Goal: Task Accomplishment & Management: Manage account settings

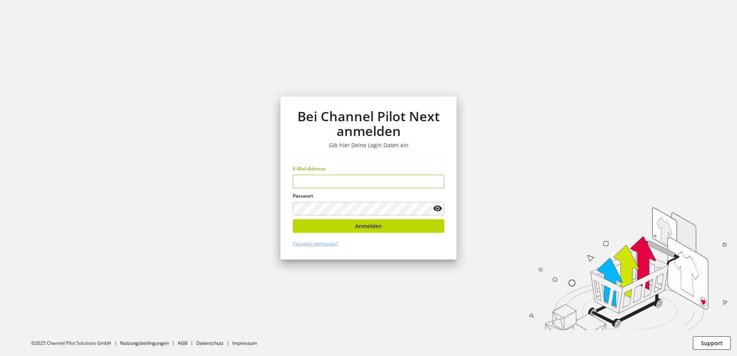
type input "**********"
click at [427, 208] on keeper-lock "Open Keeper Popup" at bounding box center [425, 208] width 9 height 9
click at [388, 227] on button "Anmelden" at bounding box center [368, 226] width 151 height 14
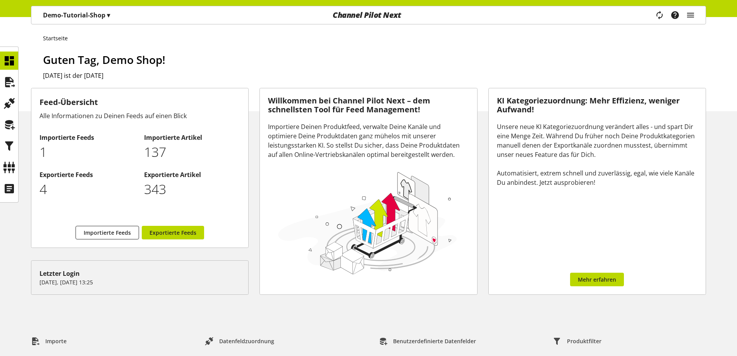
click at [66, 16] on p "Demo-Tutorial-Shop ▾" at bounding box center [76, 14] width 67 height 9
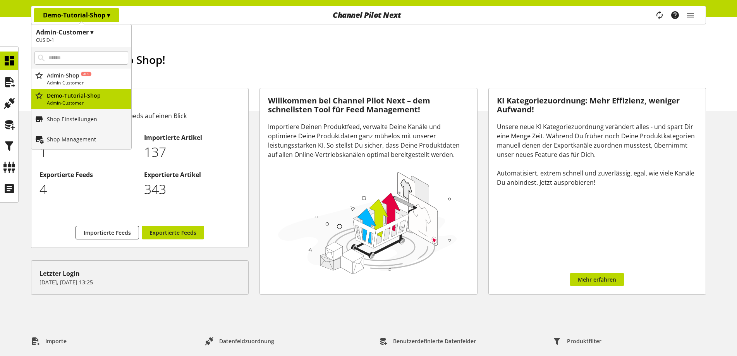
click at [66, 16] on p "Demo-Tutorial-Shop ▾" at bounding box center [76, 14] width 67 height 9
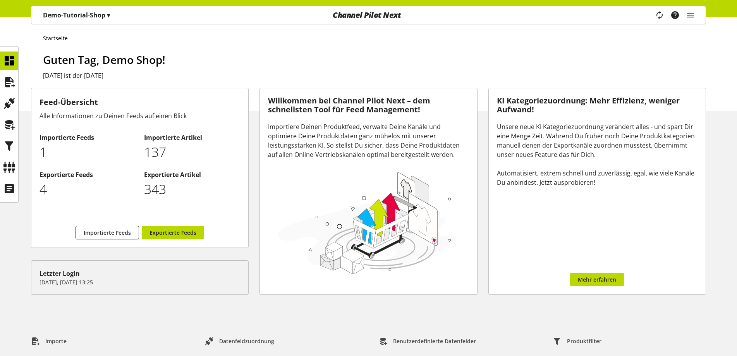
click at [685, 15] on div "Task-Manager Hilfe-Center Demo Shop [PERSON_NAME][EMAIL_ADDRESS][DOMAIN_NAME] U…" at bounding box center [678, 15] width 55 height 18
click at [691, 16] on icon "main navigation" at bounding box center [690, 15] width 9 height 14
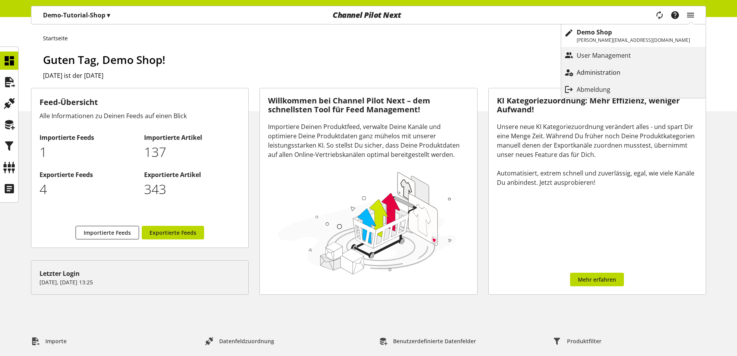
click at [636, 72] on p "Administration" at bounding box center [606, 72] width 59 height 9
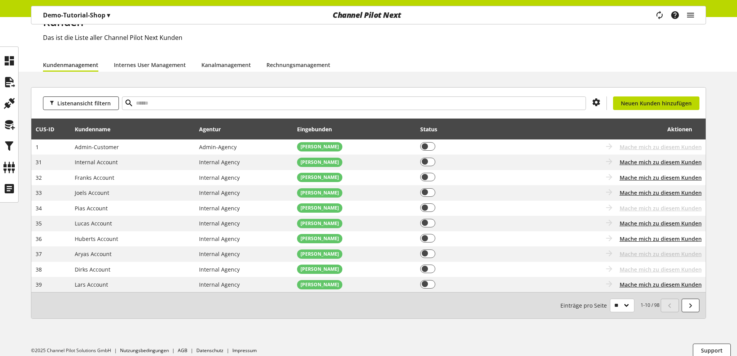
scroll to position [45, 0]
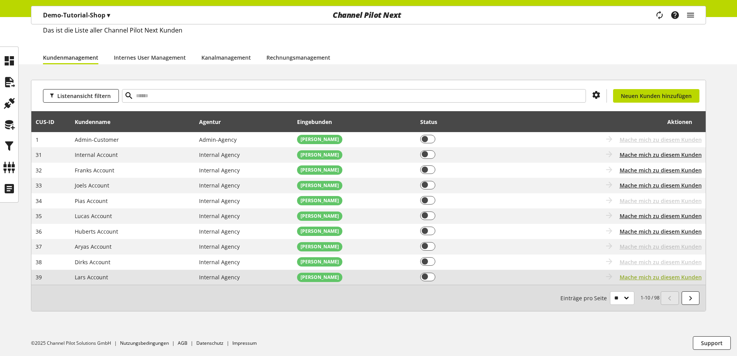
click at [656, 277] on span "Mache mich zu diesem Kunden" at bounding box center [661, 277] width 82 height 8
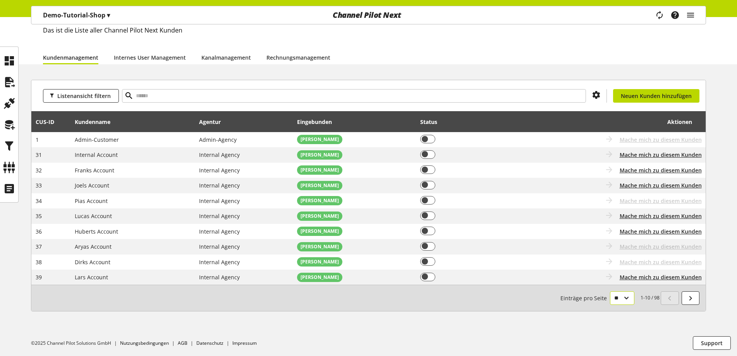
click at [629, 293] on select "** ** ** ***" at bounding box center [622, 298] width 24 height 14
select select "**"
click at [610, 305] on select "** ** ** ***" at bounding box center [622, 298] width 24 height 14
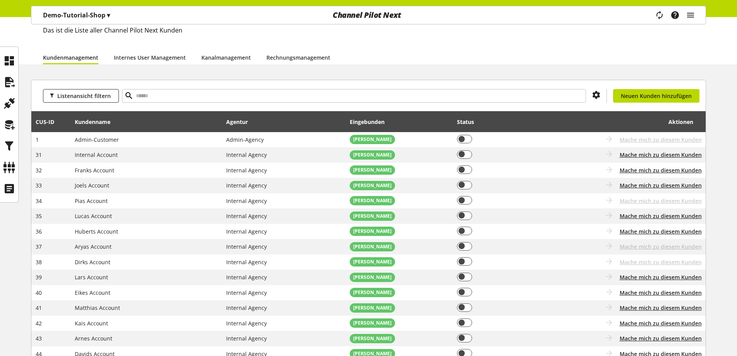
click at [73, 17] on p "Demo-Tutorial-Shop ▾" at bounding box center [76, 14] width 67 height 9
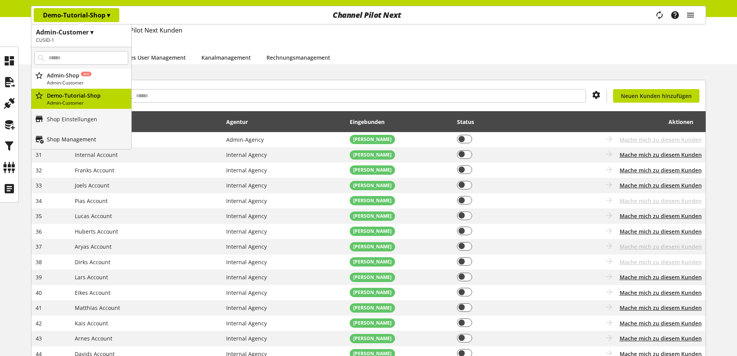
click at [88, 141] on p "Shop Management" at bounding box center [71, 139] width 49 height 8
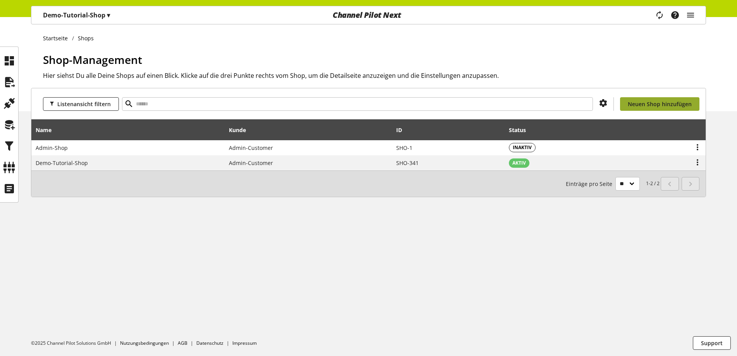
click at [654, 106] on span "Neuen Shop hinzufügen" at bounding box center [660, 104] width 64 height 8
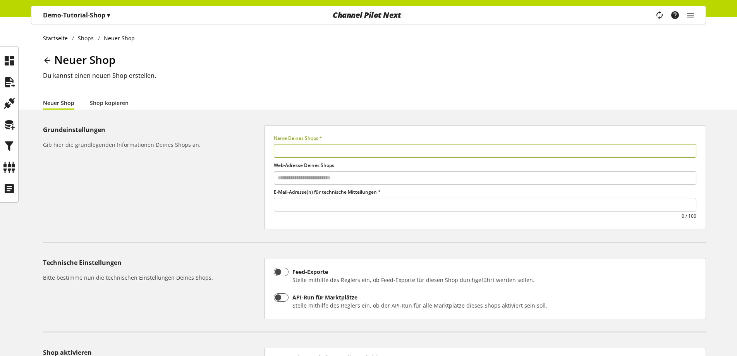
select select
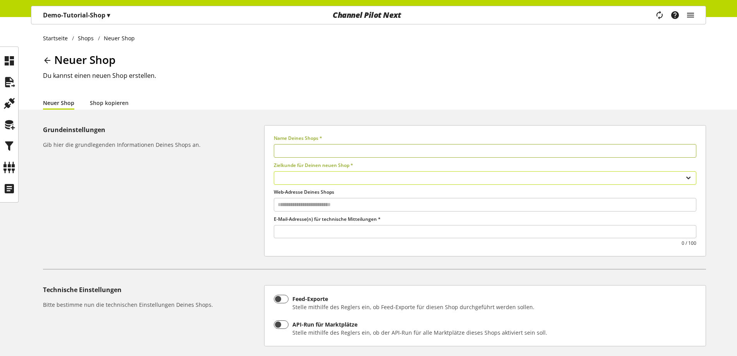
click at [287, 179] on select "**********" at bounding box center [485, 178] width 422 height 14
click at [294, 177] on select "**********" at bounding box center [485, 178] width 422 height 14
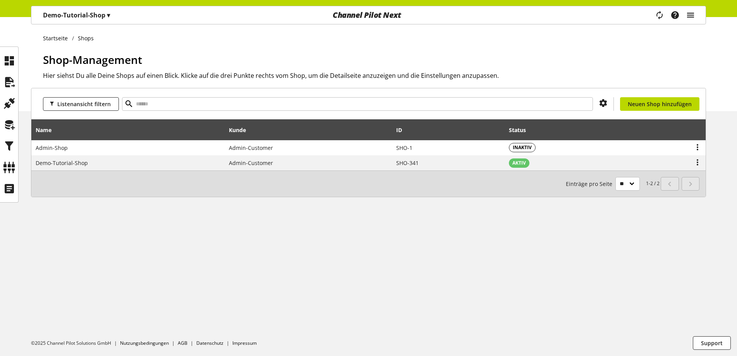
click at [694, 17] on icon "main navigation" at bounding box center [690, 15] width 9 height 14
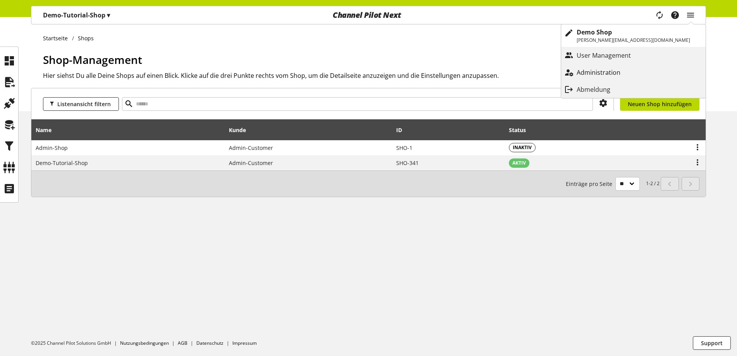
click at [636, 71] on p "Administration" at bounding box center [606, 72] width 59 height 9
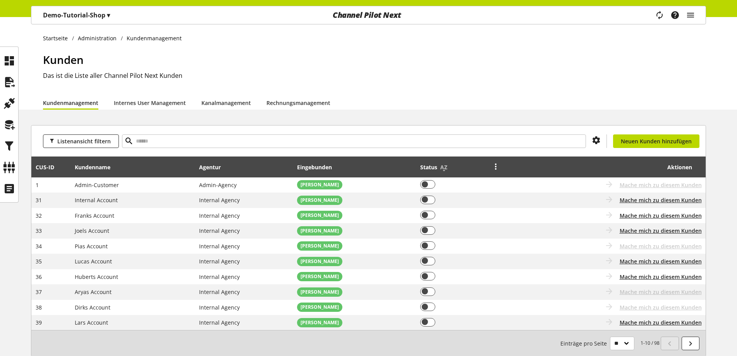
scroll to position [39, 0]
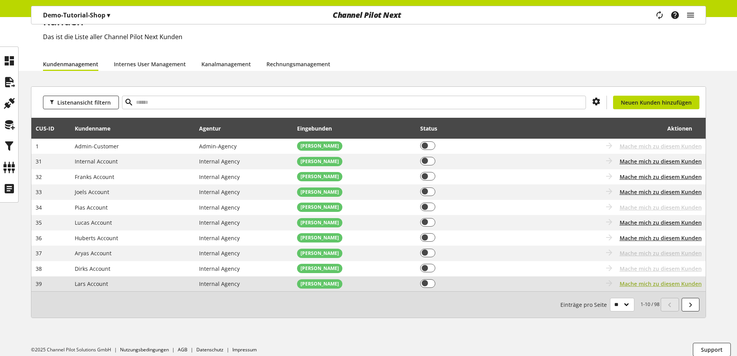
click at [683, 286] on span "Mache mich zu diesem Kunden" at bounding box center [661, 284] width 82 height 8
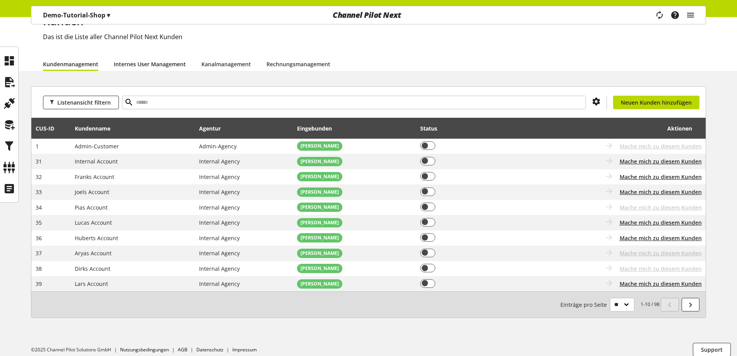
click at [166, 60] on link "Internes User Management" at bounding box center [150, 64] width 72 height 8
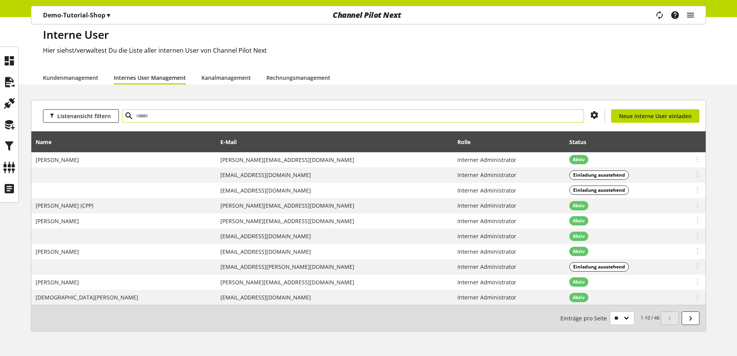
scroll to position [39, 0]
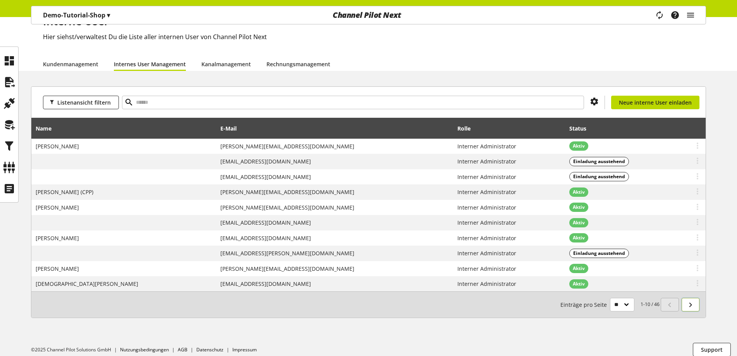
click at [695, 307] on link at bounding box center [691, 305] width 18 height 14
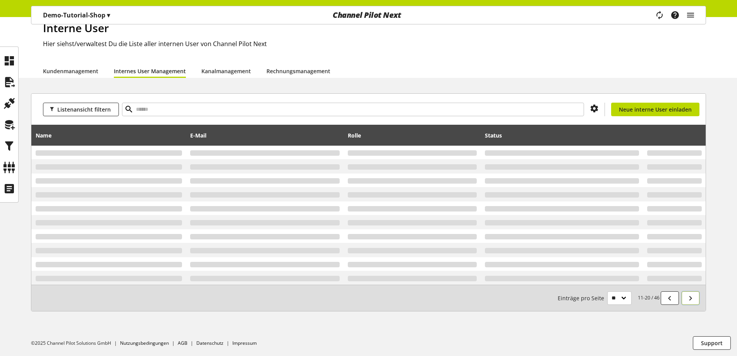
scroll to position [39, 0]
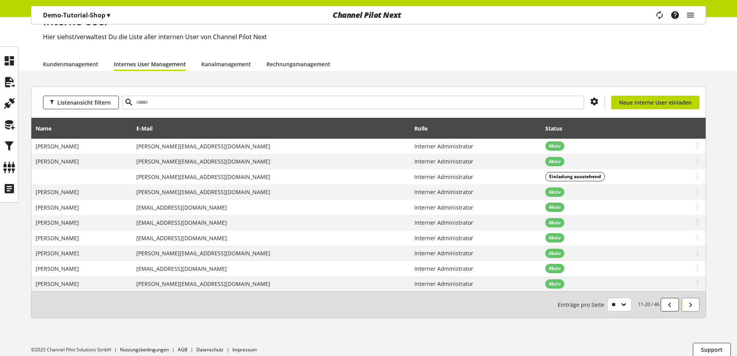
click at [695, 307] on link at bounding box center [691, 305] width 18 height 14
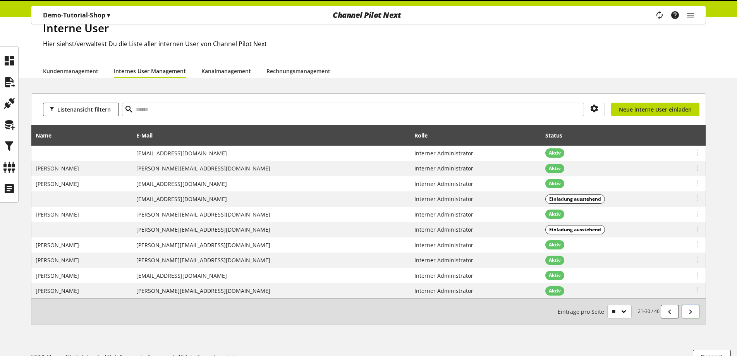
scroll to position [39, 0]
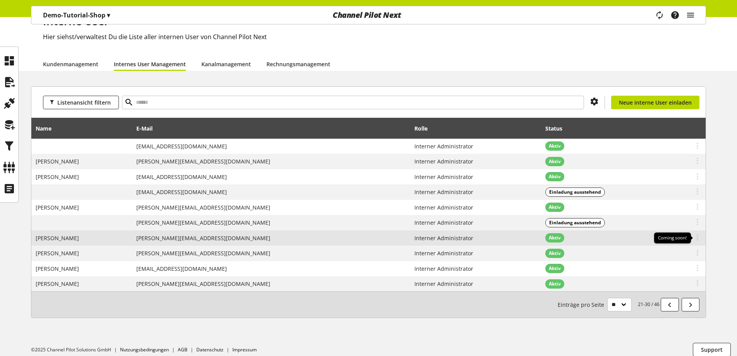
click at [694, 239] on icon at bounding box center [697, 237] width 9 height 14
click at [638, 237] on td "Aktiv" at bounding box center [607, 237] width 132 height 15
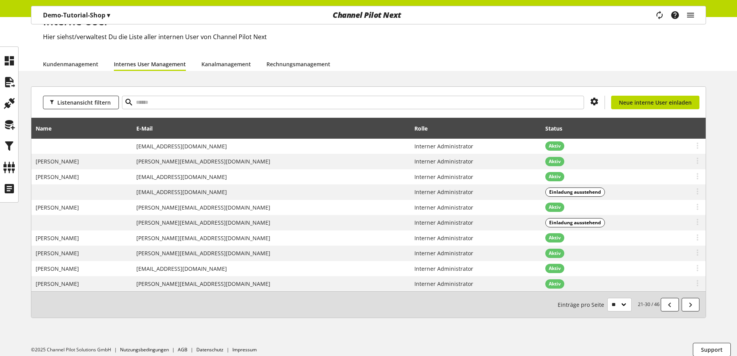
click at [93, 15] on p "Demo-Tutorial-Shop ▾" at bounding box center [76, 14] width 67 height 9
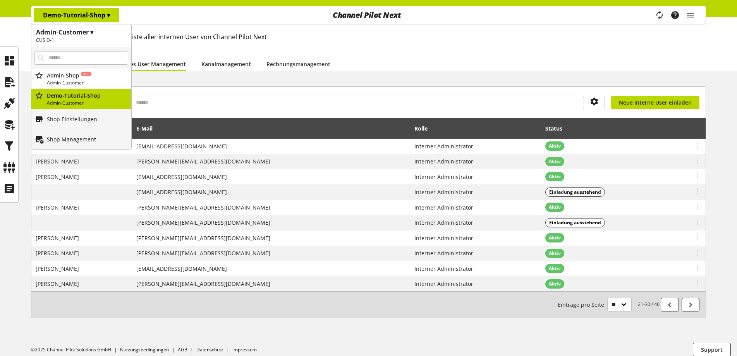
click at [60, 136] on p "Shop Management" at bounding box center [71, 139] width 49 height 8
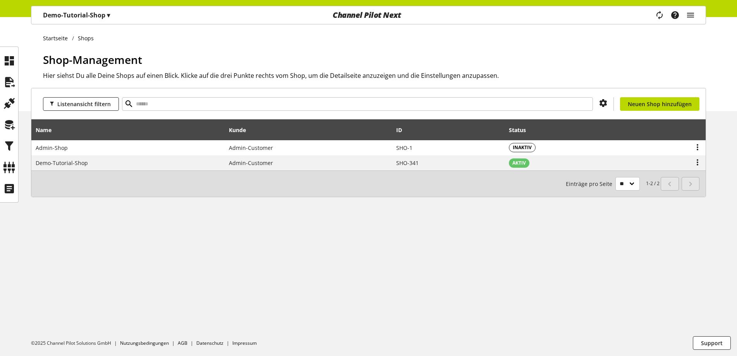
click at [75, 19] on p "Demo-Tutorial-Shop ▾" at bounding box center [76, 14] width 67 height 9
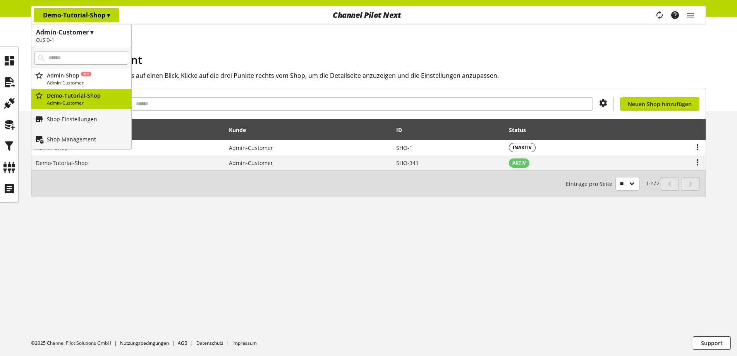
click at [75, 19] on p "Demo-Tutorial-Shop ▾" at bounding box center [76, 14] width 67 height 9
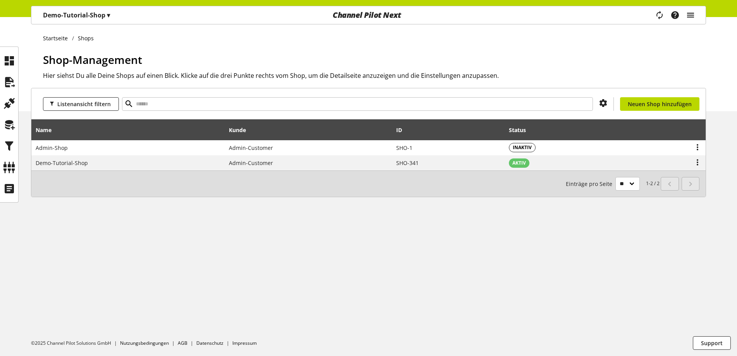
click at [692, 17] on icon "main navigation" at bounding box center [690, 15] width 9 height 14
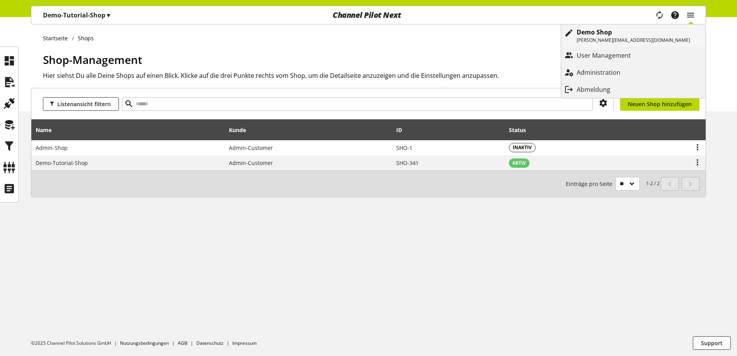
click at [632, 36] on p "Demo Shop" at bounding box center [633, 31] width 113 height 9
select select "**"
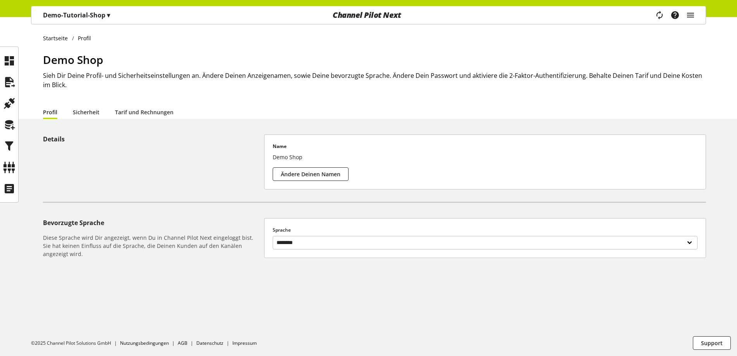
click at [360, 53] on h1 "Demo Shop" at bounding box center [374, 60] width 663 height 16
click at [371, 61] on h1 "Demo Shop" at bounding box center [374, 60] width 663 height 16
click at [688, 14] on icon "main navigation" at bounding box center [690, 15] width 9 height 14
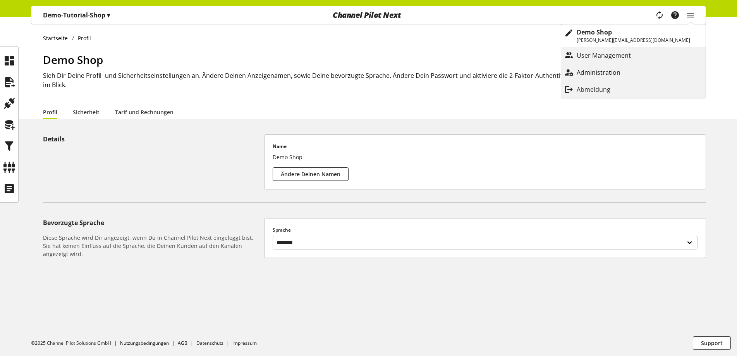
click at [636, 73] on p "Administration" at bounding box center [606, 72] width 59 height 9
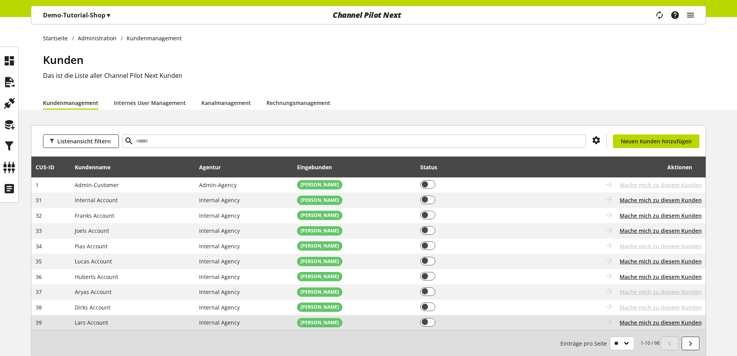
click at [469, 321] on td "Du bist nicht berechtigt, diesen Kunden zu bearbeiten" at bounding box center [460, 322] width 89 height 15
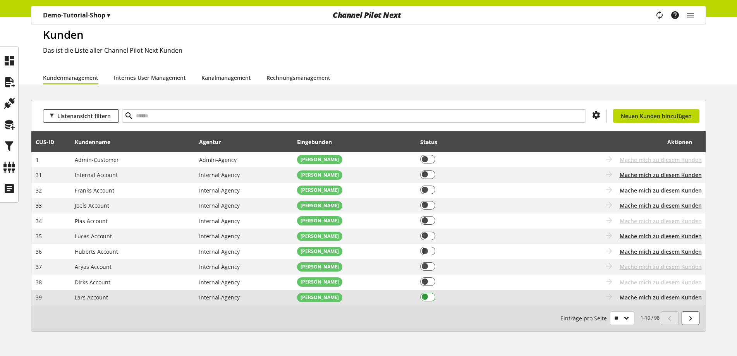
scroll to position [39, 0]
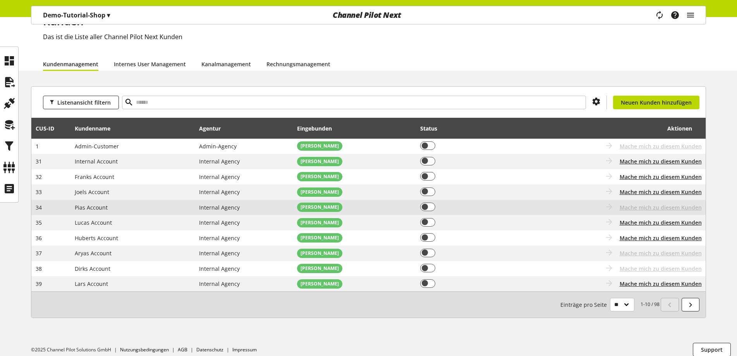
click at [187, 208] on td "Pias Account" at bounding box center [132, 207] width 125 height 15
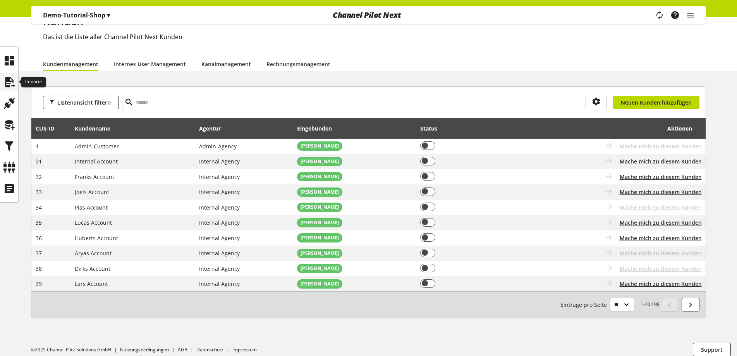
click at [7, 82] on icon at bounding box center [9, 81] width 12 height 15
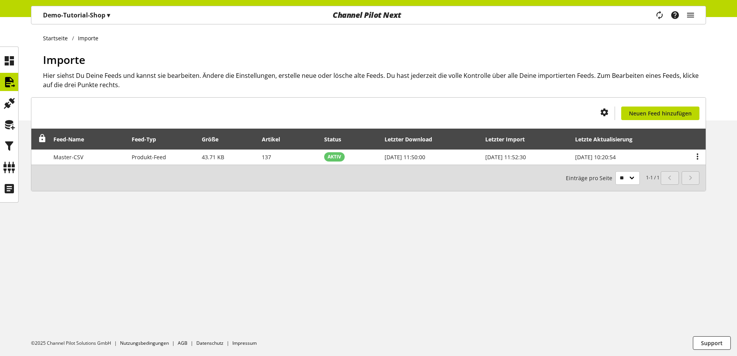
click at [697, 11] on div "Task-Manager Hilfe-Center Demo Shop [PERSON_NAME][EMAIL_ADDRESS][DOMAIN_NAME] U…" at bounding box center [678, 15] width 55 height 18
click at [694, 12] on icon "main navigation" at bounding box center [690, 15] width 9 height 14
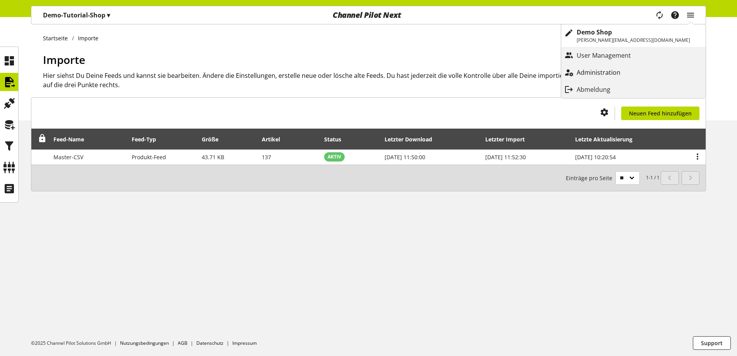
click at [636, 70] on p "Administration" at bounding box center [606, 72] width 59 height 9
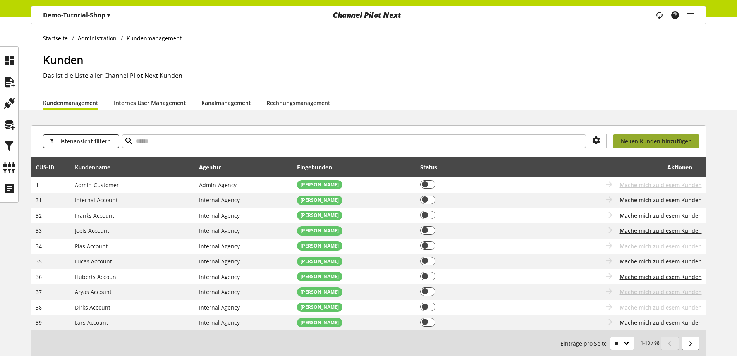
click at [642, 137] on span "Neuen Kunden hinzufügen" at bounding box center [656, 141] width 71 height 8
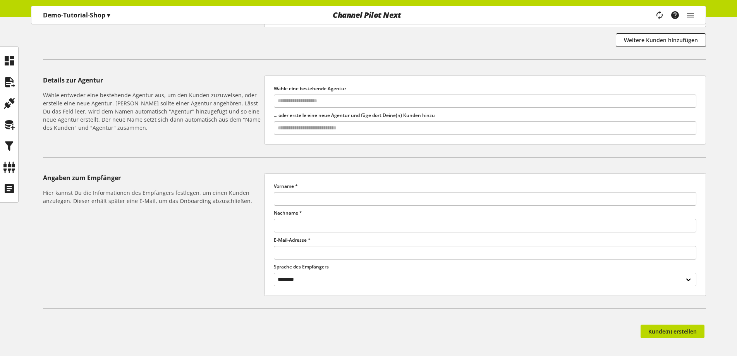
scroll to position [234, 0]
